Goal: Transaction & Acquisition: Purchase product/service

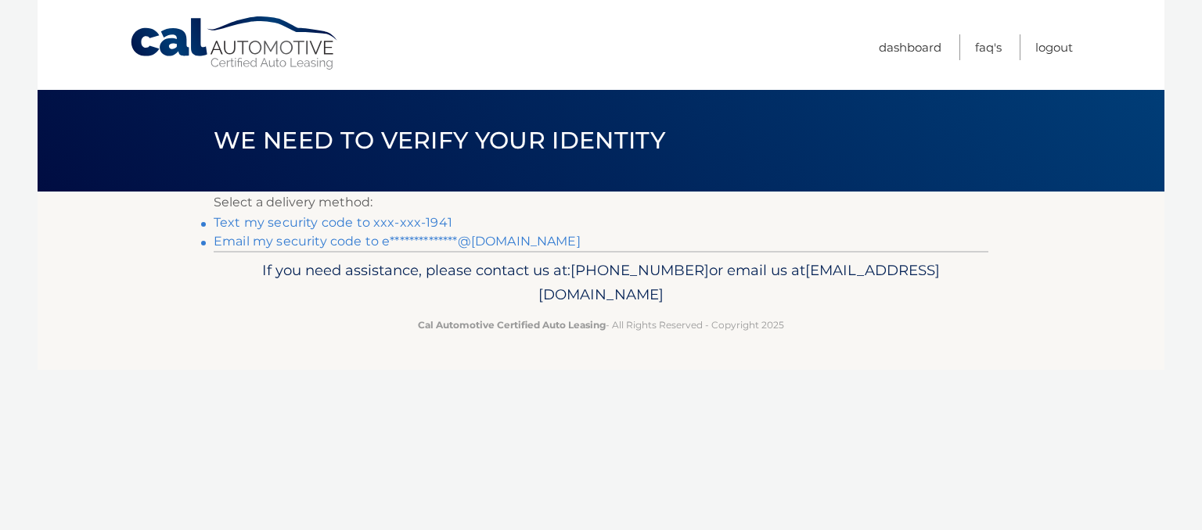
click at [377, 237] on link "**********" at bounding box center [397, 241] width 367 height 15
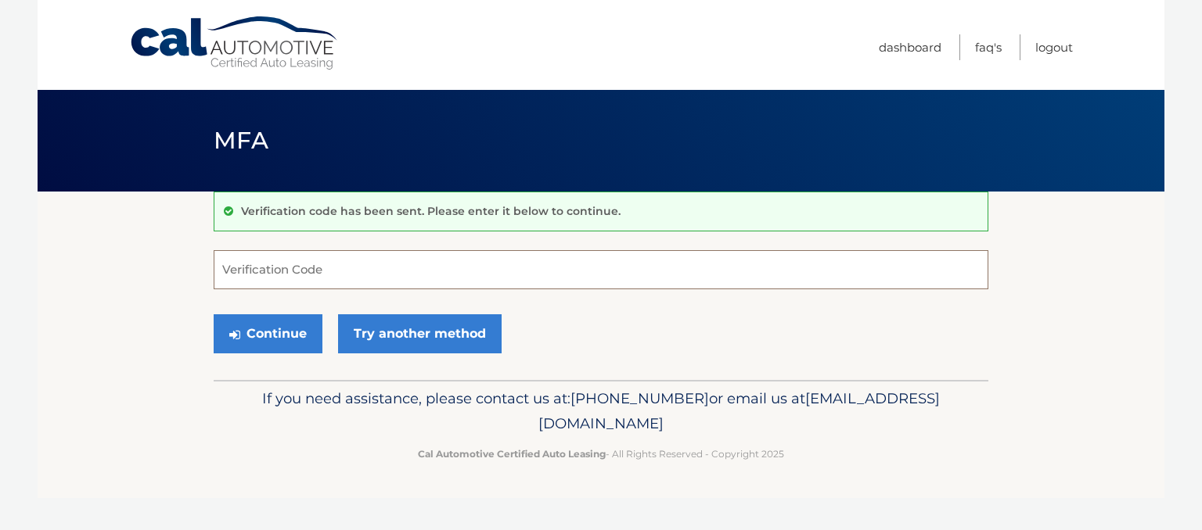
click at [315, 264] on input "Verification Code" at bounding box center [601, 269] width 775 height 39
paste input "699825"
click at [247, 332] on button "Continue" at bounding box center [268, 334] width 109 height 39
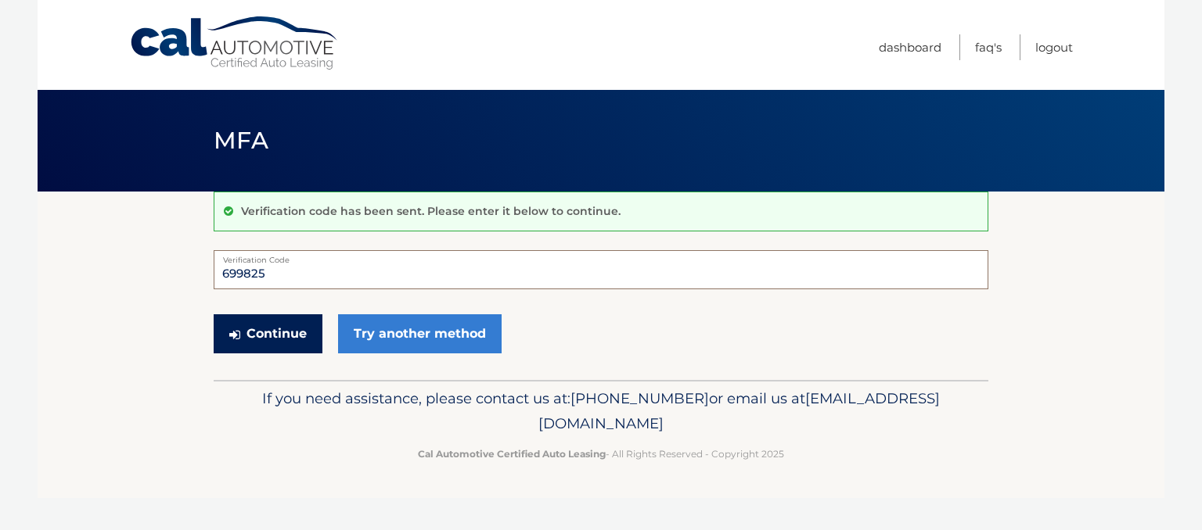
type input "699825"
click at [282, 326] on button "Continue" at bounding box center [268, 334] width 109 height 39
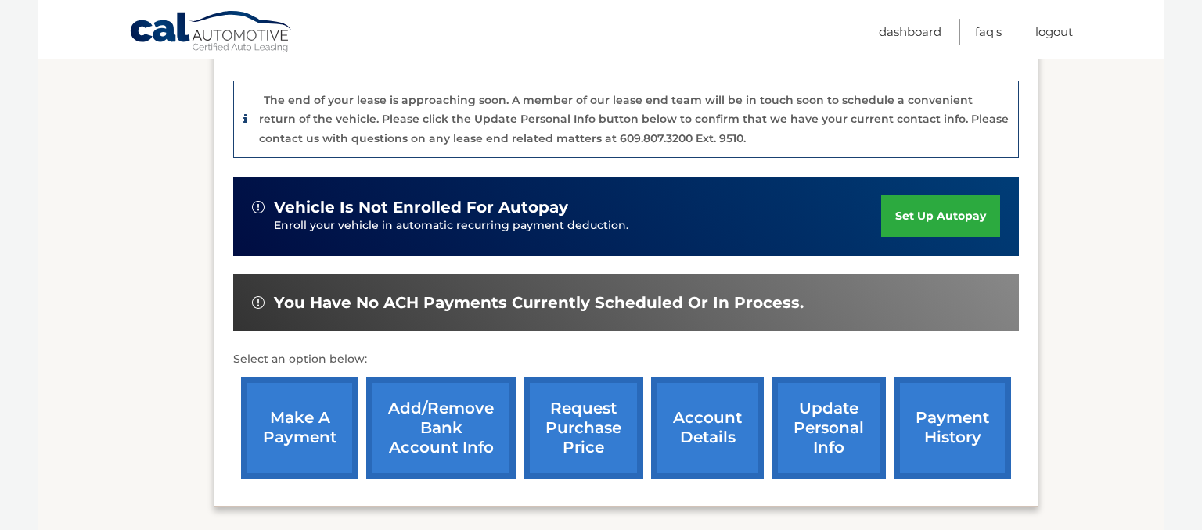
scroll to position [413, 0]
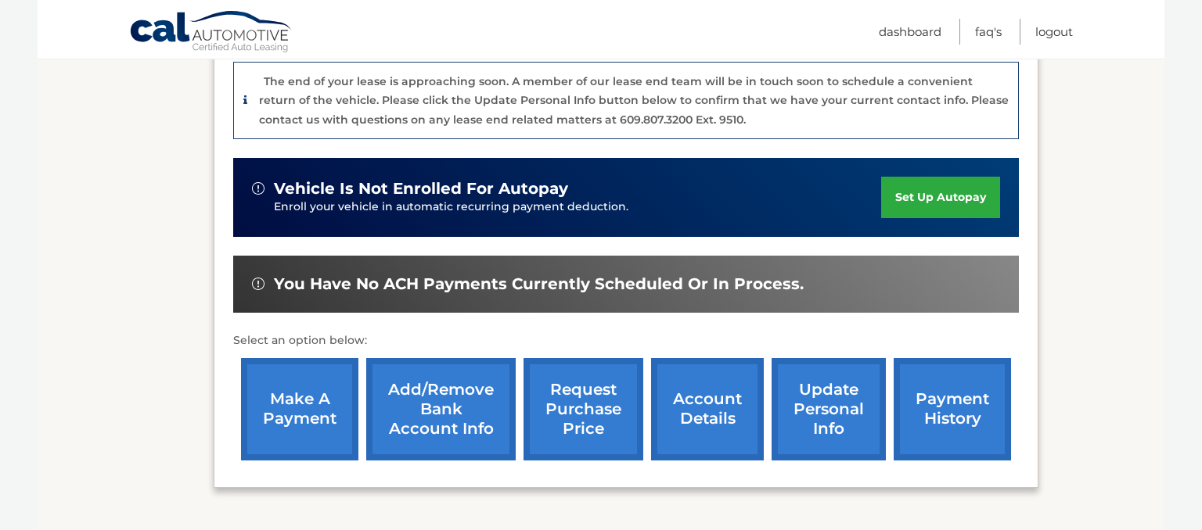
click at [667, 111] on div "The end of your lease is approaching soon. A member of our lease end team will …" at bounding box center [634, 101] width 750 height 58
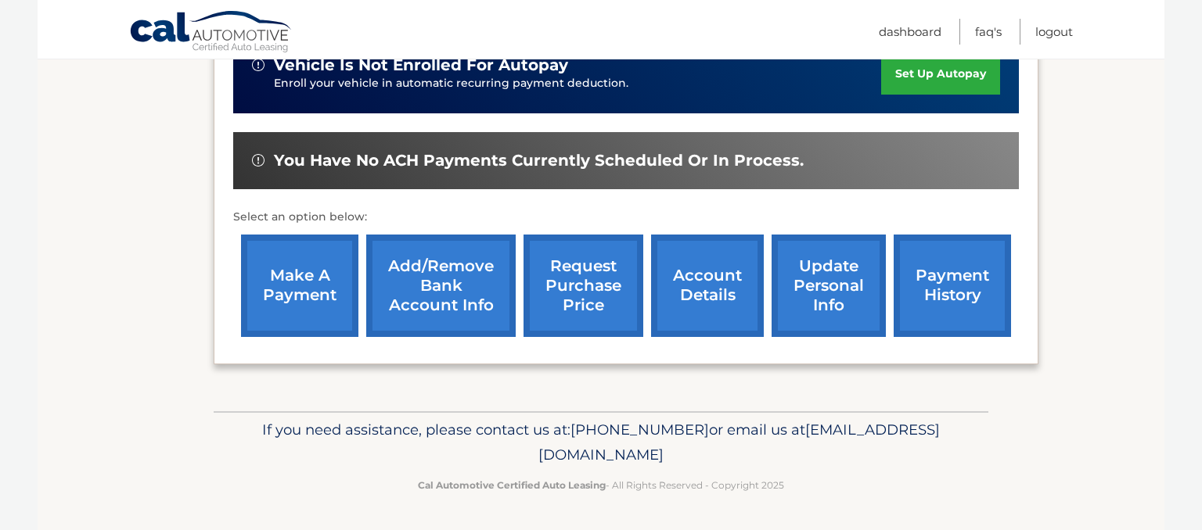
click at [804, 261] on link "update personal info" at bounding box center [828, 286] width 114 height 102
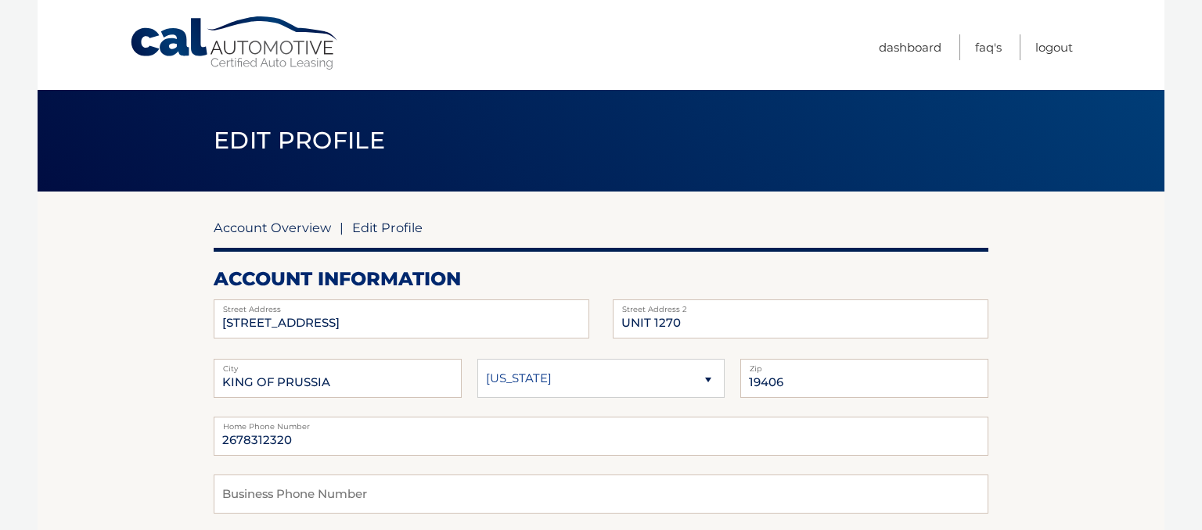
click at [282, 225] on link "Account Overview" at bounding box center [272, 228] width 117 height 16
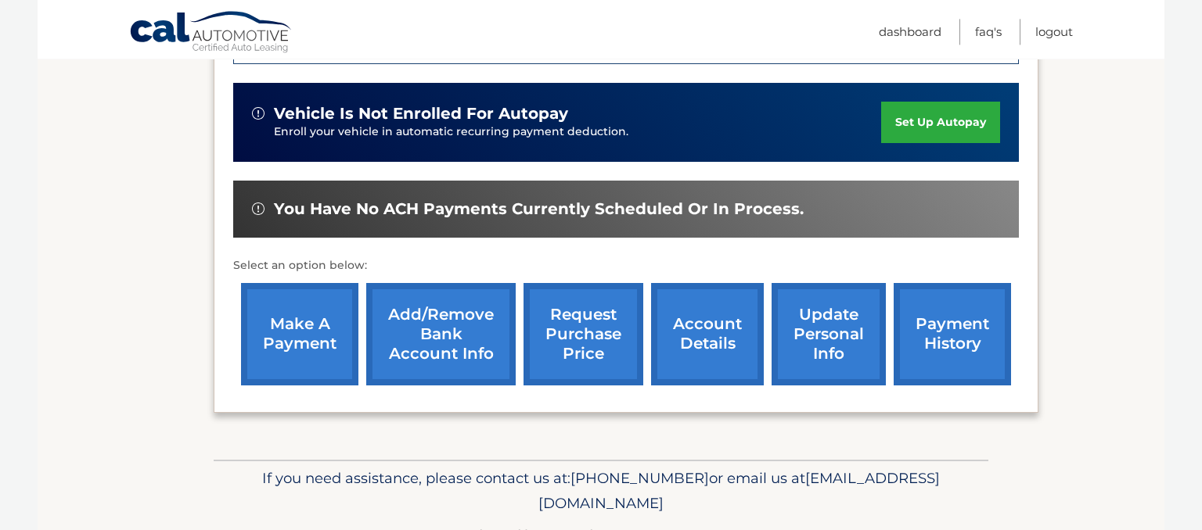
scroll to position [495, 0]
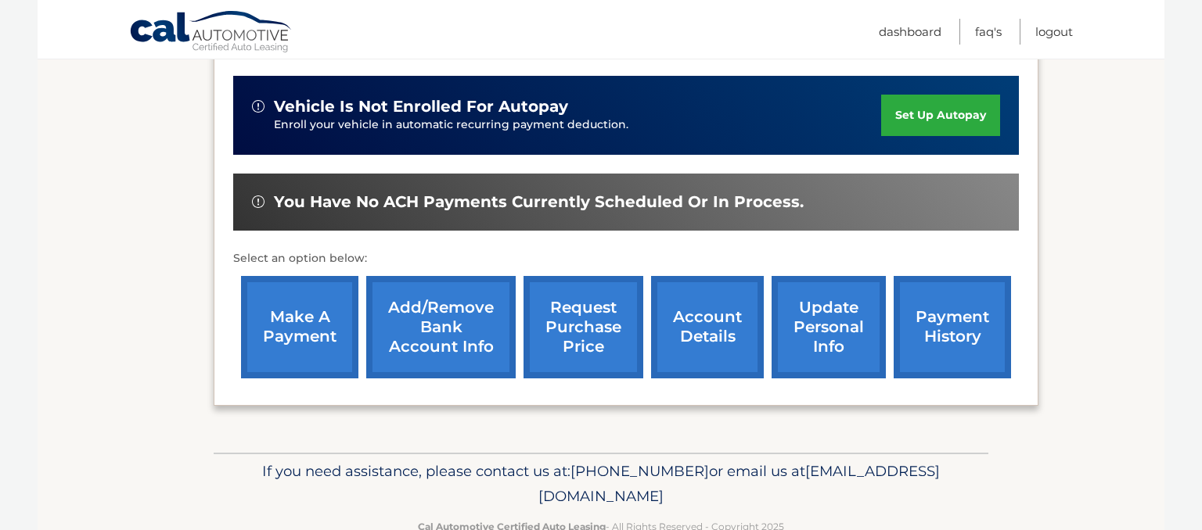
click at [406, 350] on link "Add/Remove bank account info" at bounding box center [440, 327] width 149 height 102
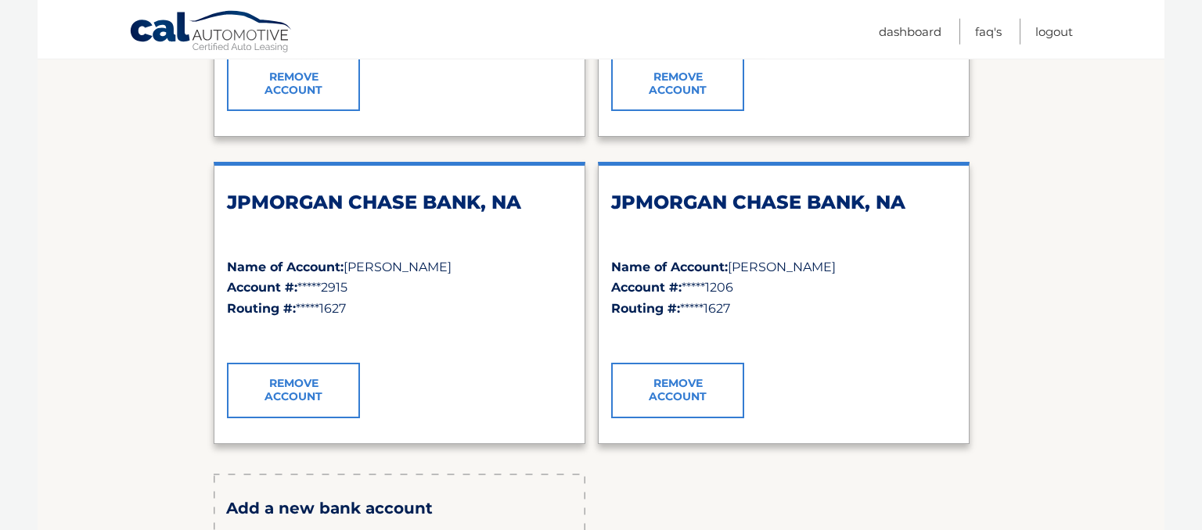
scroll to position [495, 0]
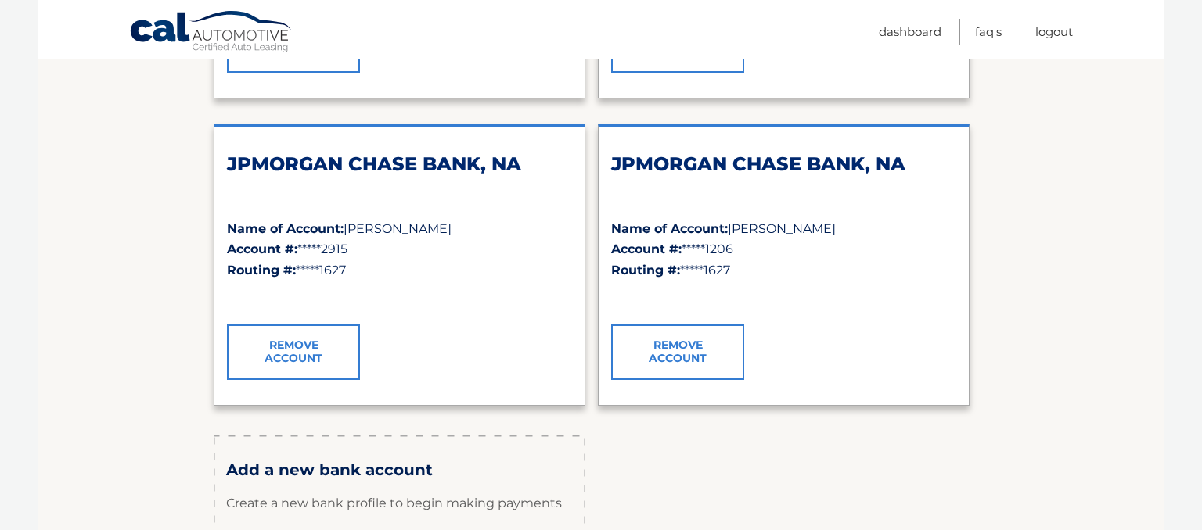
click at [859, 450] on div "Payment Accounts NAVY FEDERAL CREDIT UNION Name of Account: esteban arjona Acco…" at bounding box center [601, 213] width 775 height 883
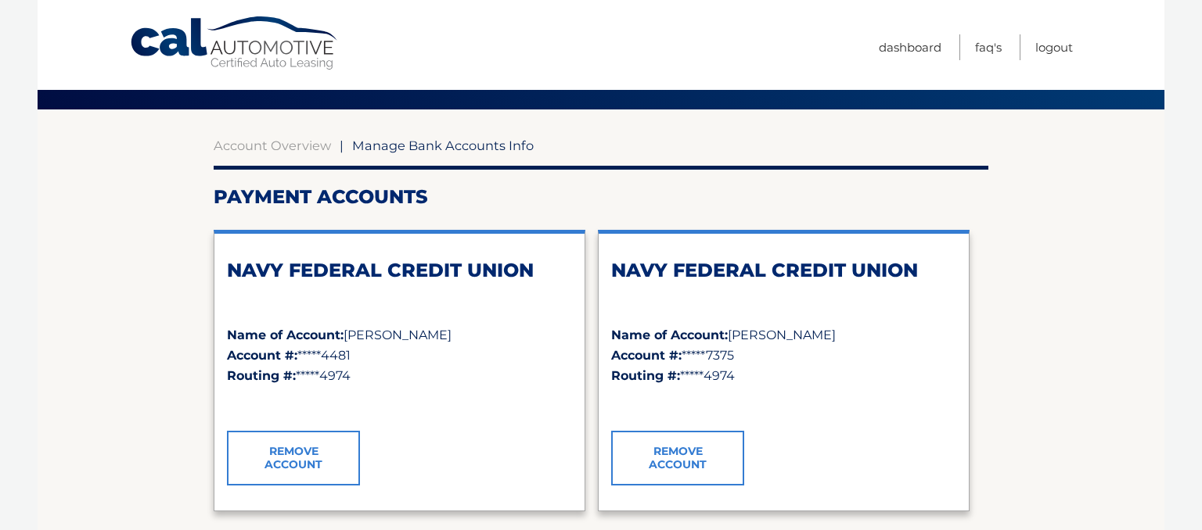
scroll to position [0, 0]
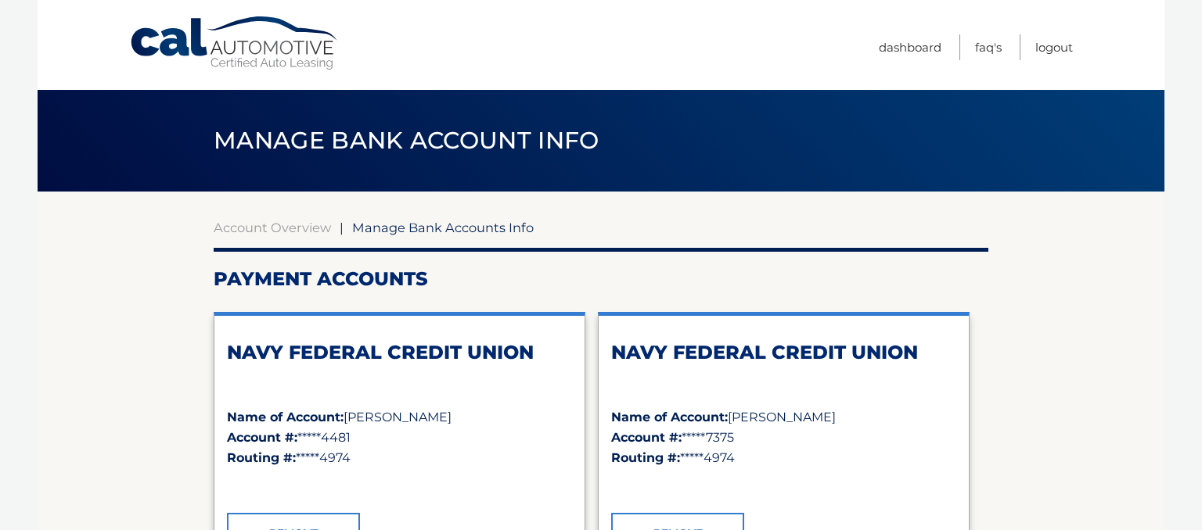
click at [255, 139] on span "Manage Bank Account Info" at bounding box center [407, 140] width 386 height 29
click at [337, 33] on link "Cal Automotive" at bounding box center [234, 44] width 211 height 56
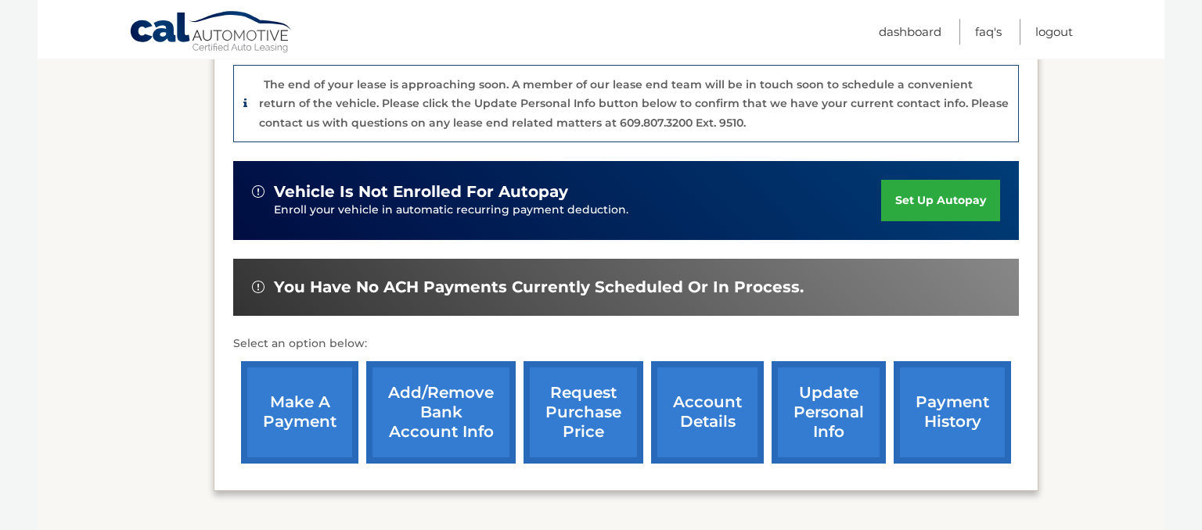
scroll to position [495, 0]
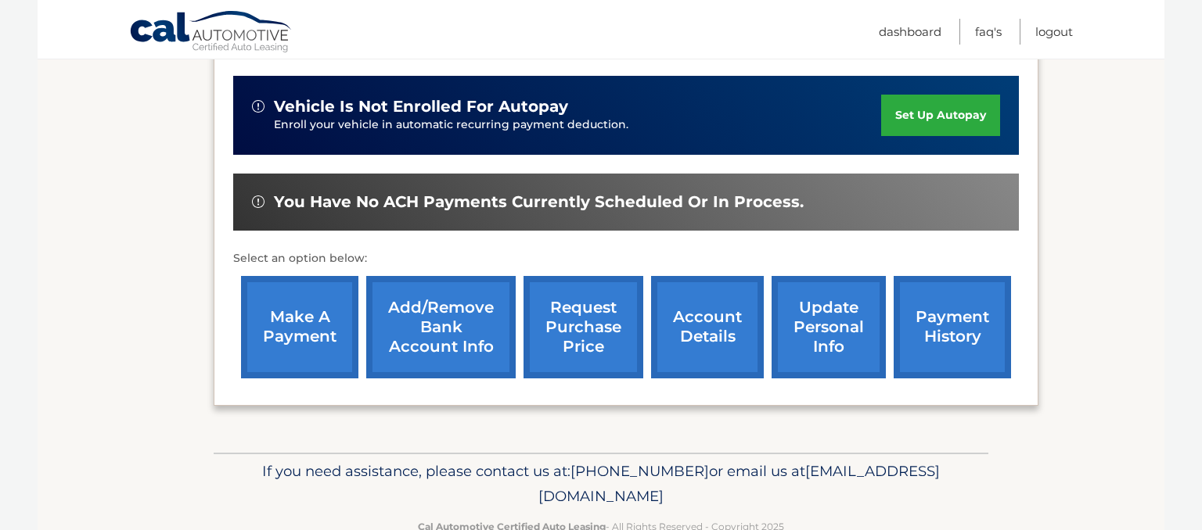
click at [307, 340] on link "make a payment" at bounding box center [299, 327] width 117 height 102
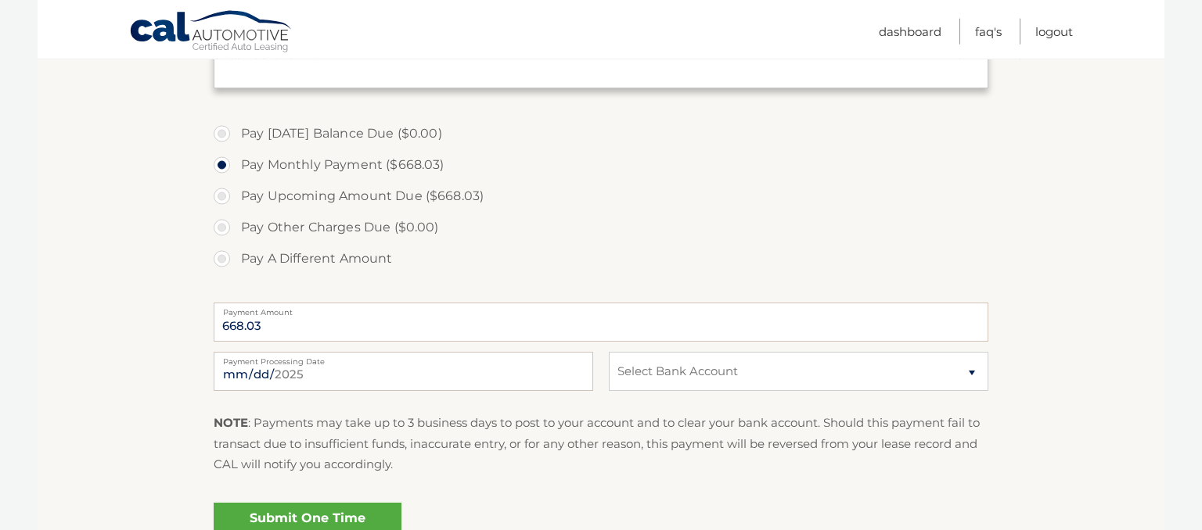
scroll to position [495, 0]
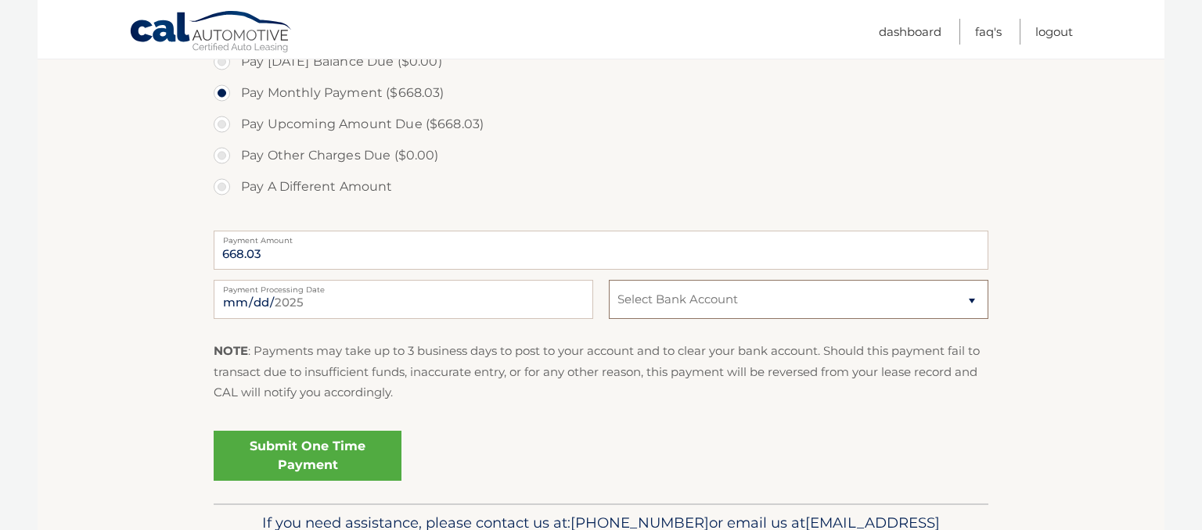
click at [609, 280] on select "Select Bank Account Checking NAVY FEDERAL CREDIT UNION *****4481 Checking NAVY …" at bounding box center [798, 299] width 379 height 39
select select "MGYyNWVlYWUtMTQ1Yi00ZjFhLWI5MzMtMDNjZDBhNjBiYmQy"
click option "Checking JPMORGAN CHASE BANK, NA *****2915" at bounding box center [0, 0] width 0 height 0
click at [581, 298] on input "2025-08-18" at bounding box center [403, 299] width 379 height 39
click at [569, 304] on input "2025-09-01" at bounding box center [403, 299] width 379 height 39
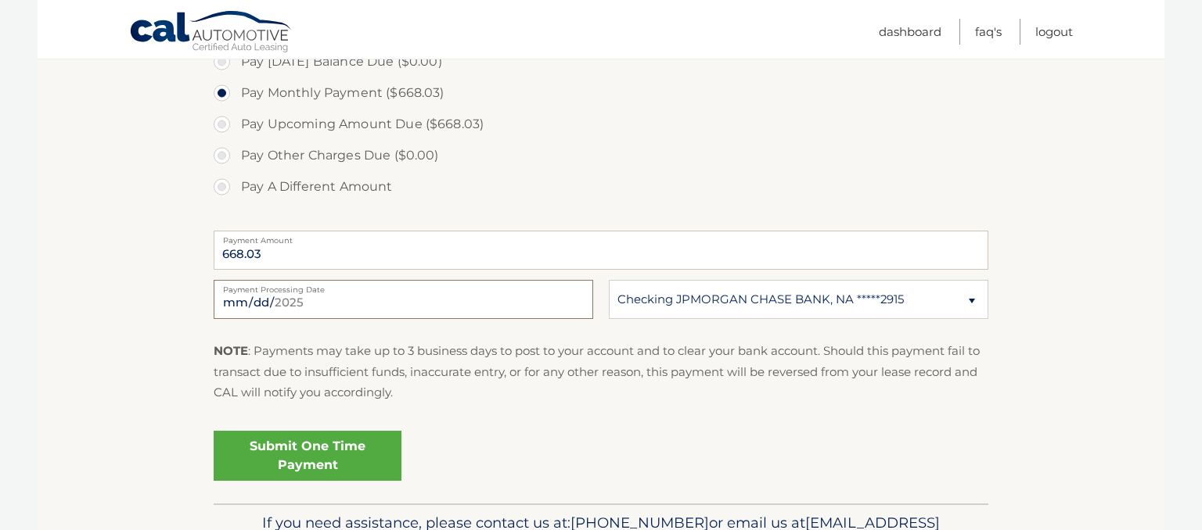
click at [570, 299] on input "2025-09-03" at bounding box center [403, 299] width 379 height 39
click at [559, 214] on div "Pay Today's Balance Due ($0.00) Pay Monthly Payment ($668.03) Pay Upcoming Amou…" at bounding box center [601, 133] width 775 height 174
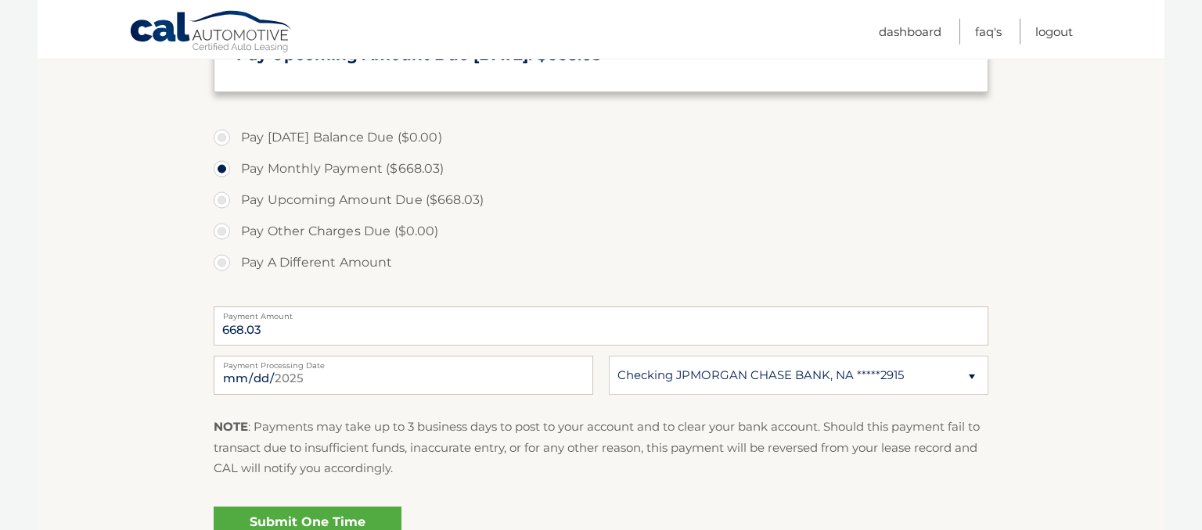
scroll to position [413, 0]
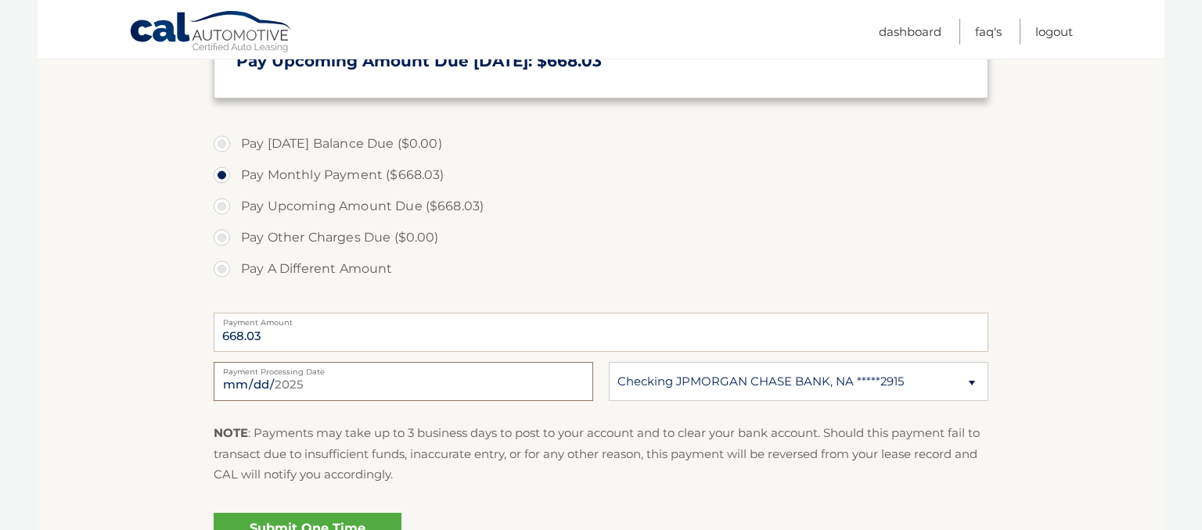
click at [579, 384] on input "2025-09-03" at bounding box center [403, 381] width 379 height 39
type input "2025-08-25"
click at [412, 210] on label "Pay Upcoming Amount Due ($668.03)" at bounding box center [601, 206] width 775 height 31
click at [236, 210] on input "Pay Upcoming Amount Due ($668.03)" at bounding box center [228, 203] width 16 height 25
radio input "true"
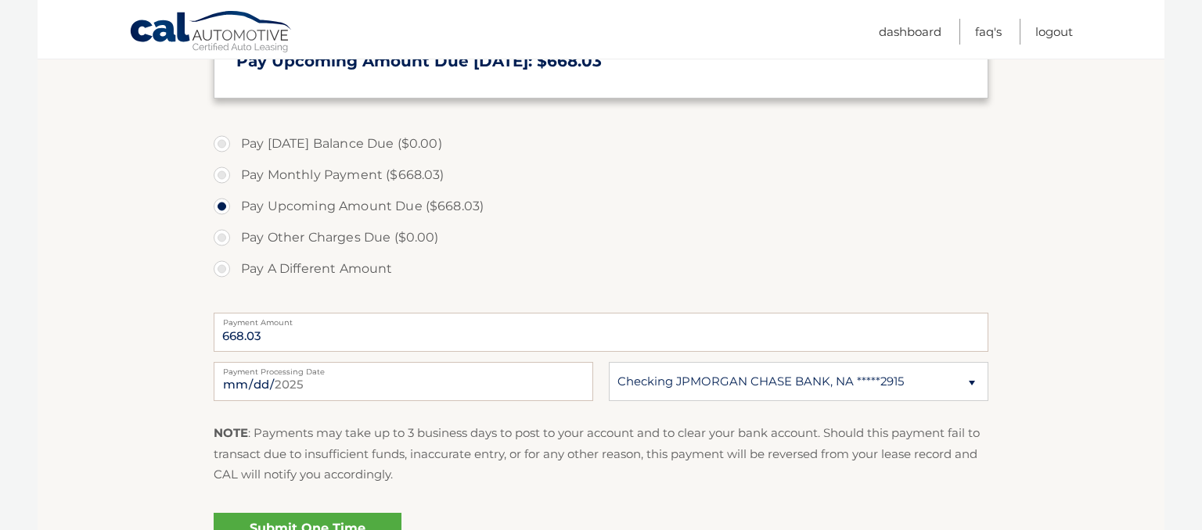
click at [155, 220] on section "Account Overview | Make a Payment Payment Information Today's Balance Due: = $0…" at bounding box center [601, 182] width 1127 height 807
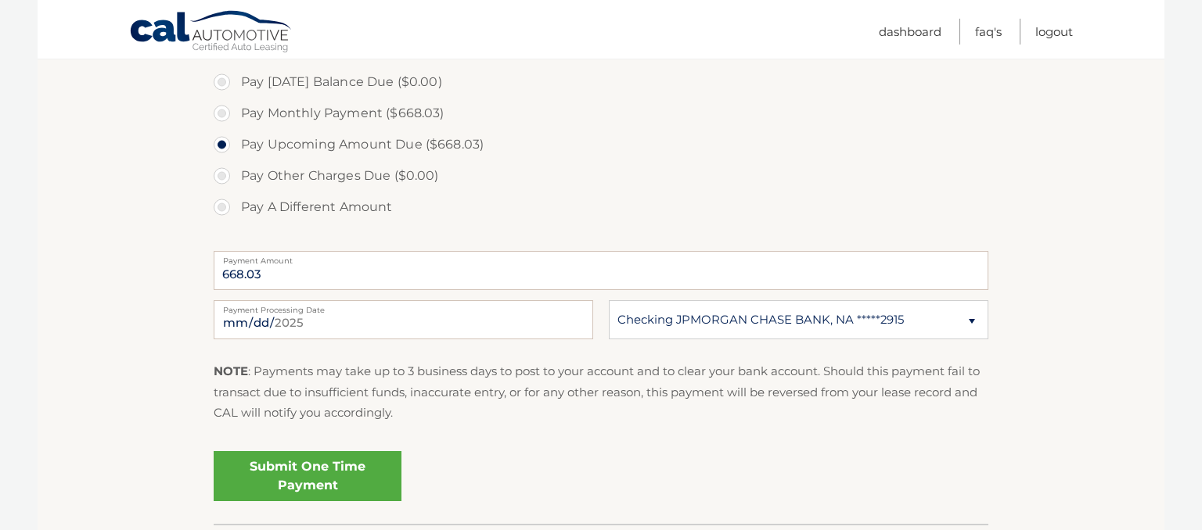
scroll to position [495, 0]
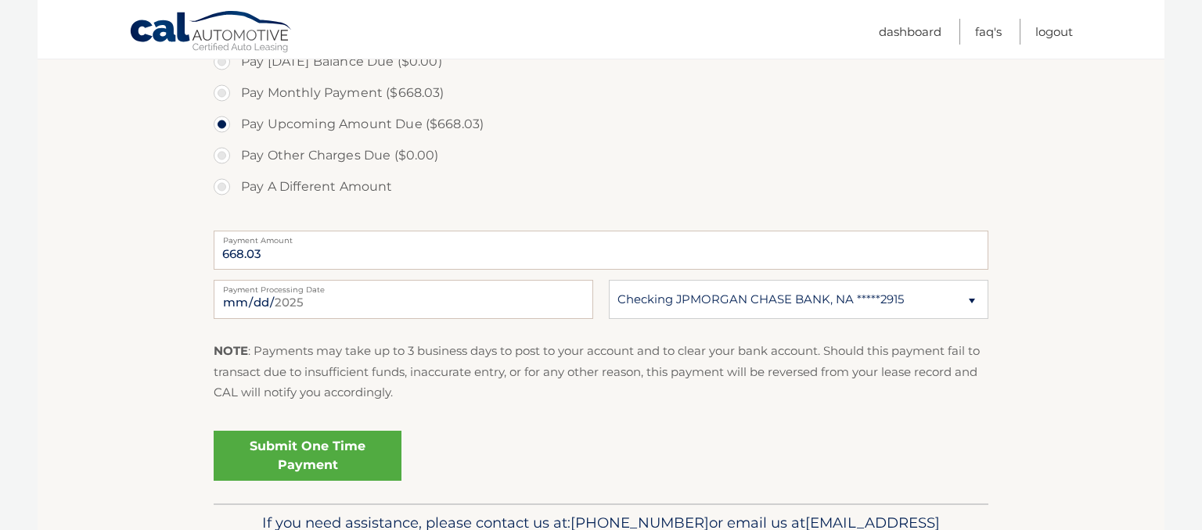
click at [316, 455] on link "Submit One Time Payment" at bounding box center [308, 456] width 188 height 50
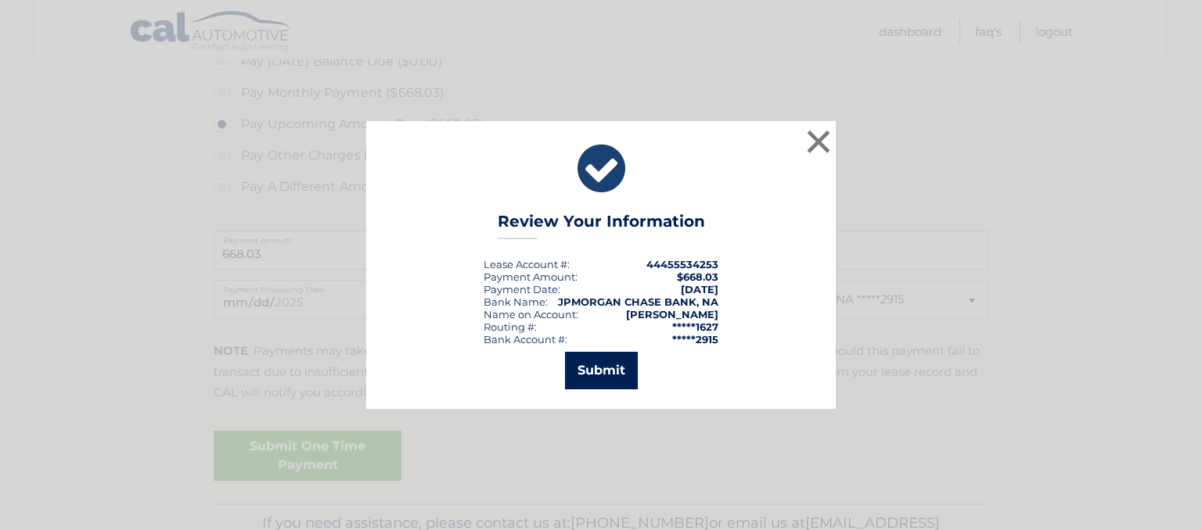
click at [617, 376] on button "Submit" at bounding box center [601, 371] width 73 height 38
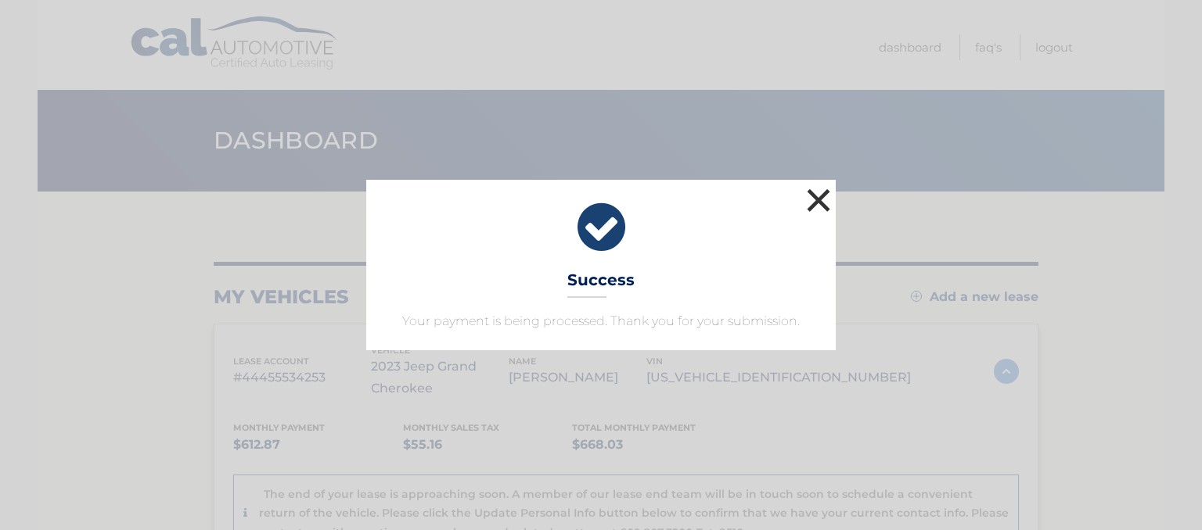
click at [811, 201] on button "×" at bounding box center [818, 200] width 31 height 31
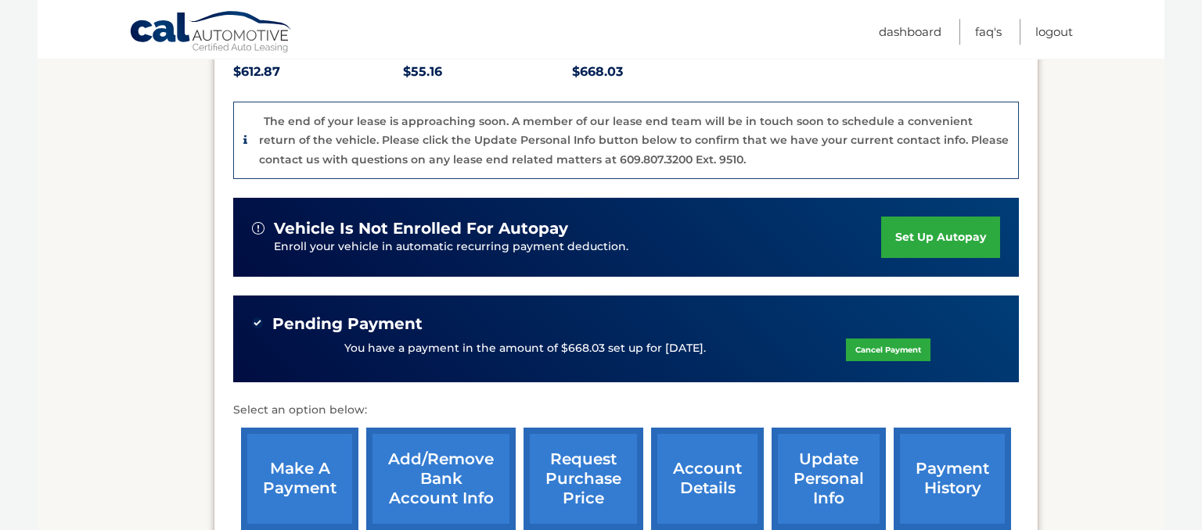
scroll to position [413, 0]
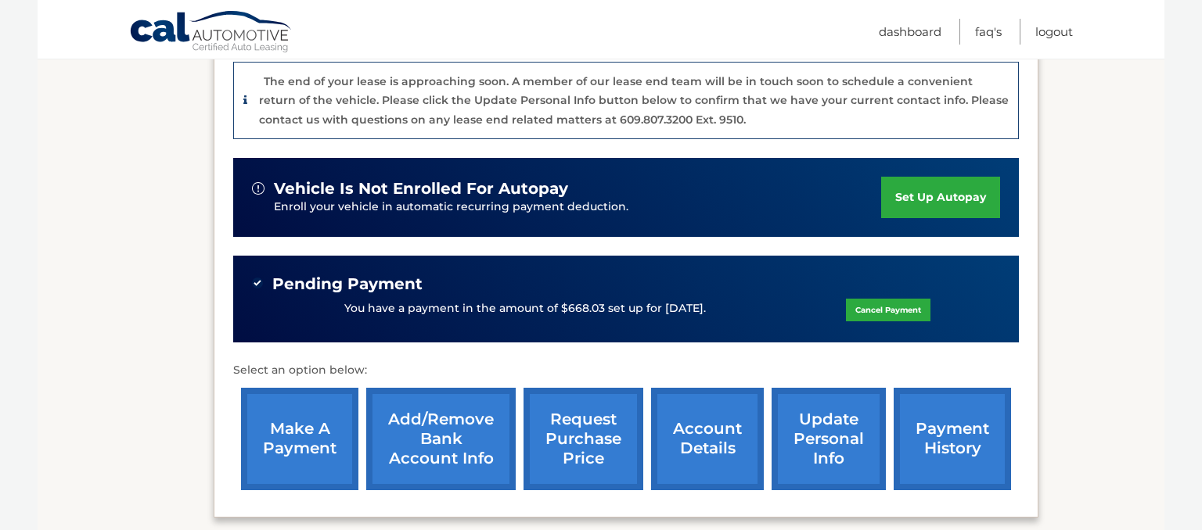
click at [124, 290] on section "my vehicles Add a new lease lease account #44455534253 vehicle 2023 Jeep Grand …" at bounding box center [601, 172] width 1127 height 786
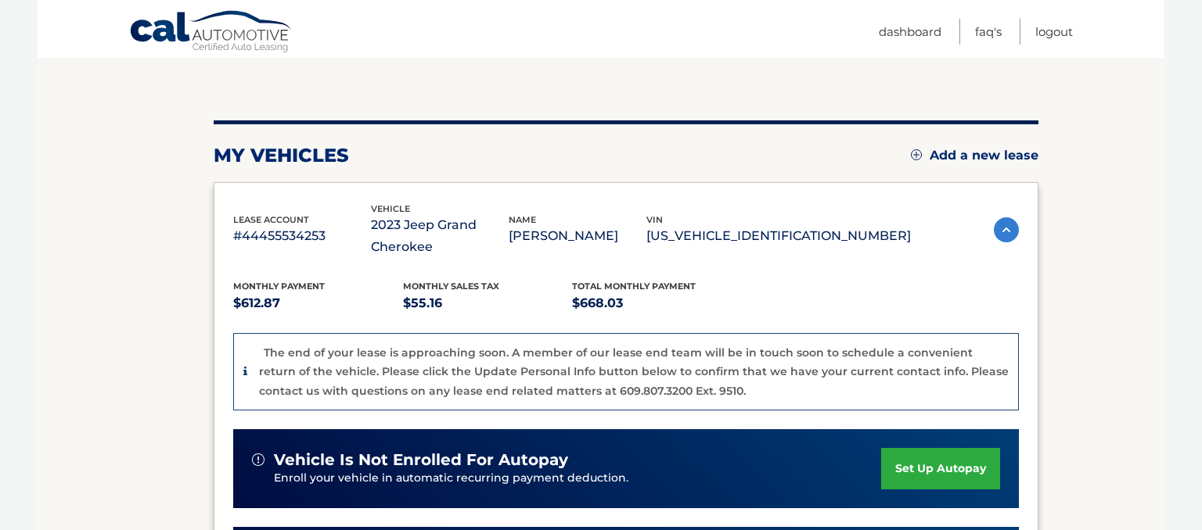
scroll to position [82, 0]
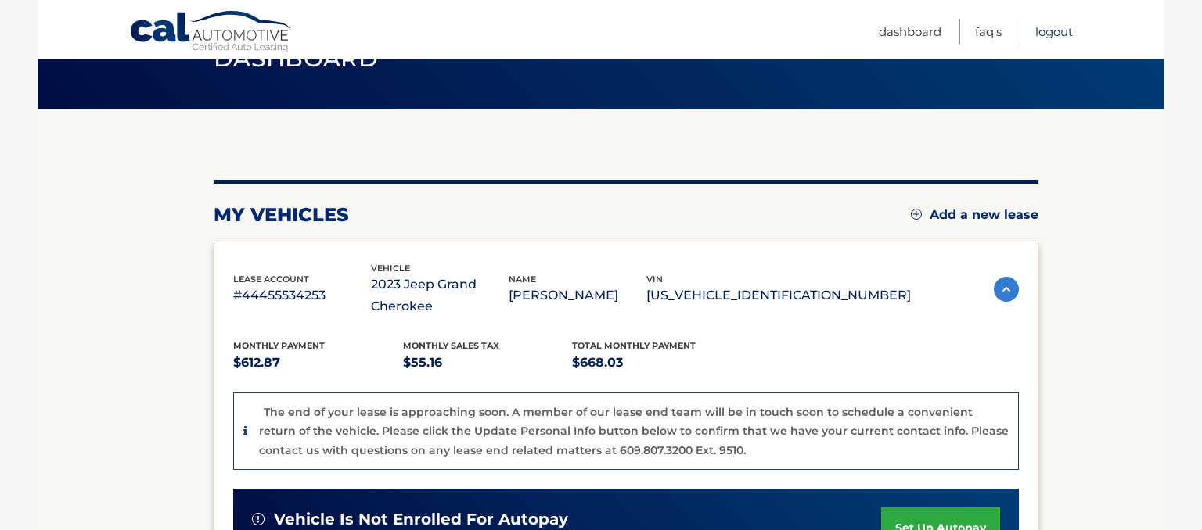
click at [1060, 38] on link "Logout" at bounding box center [1054, 32] width 38 height 26
